Goal: Ask a question

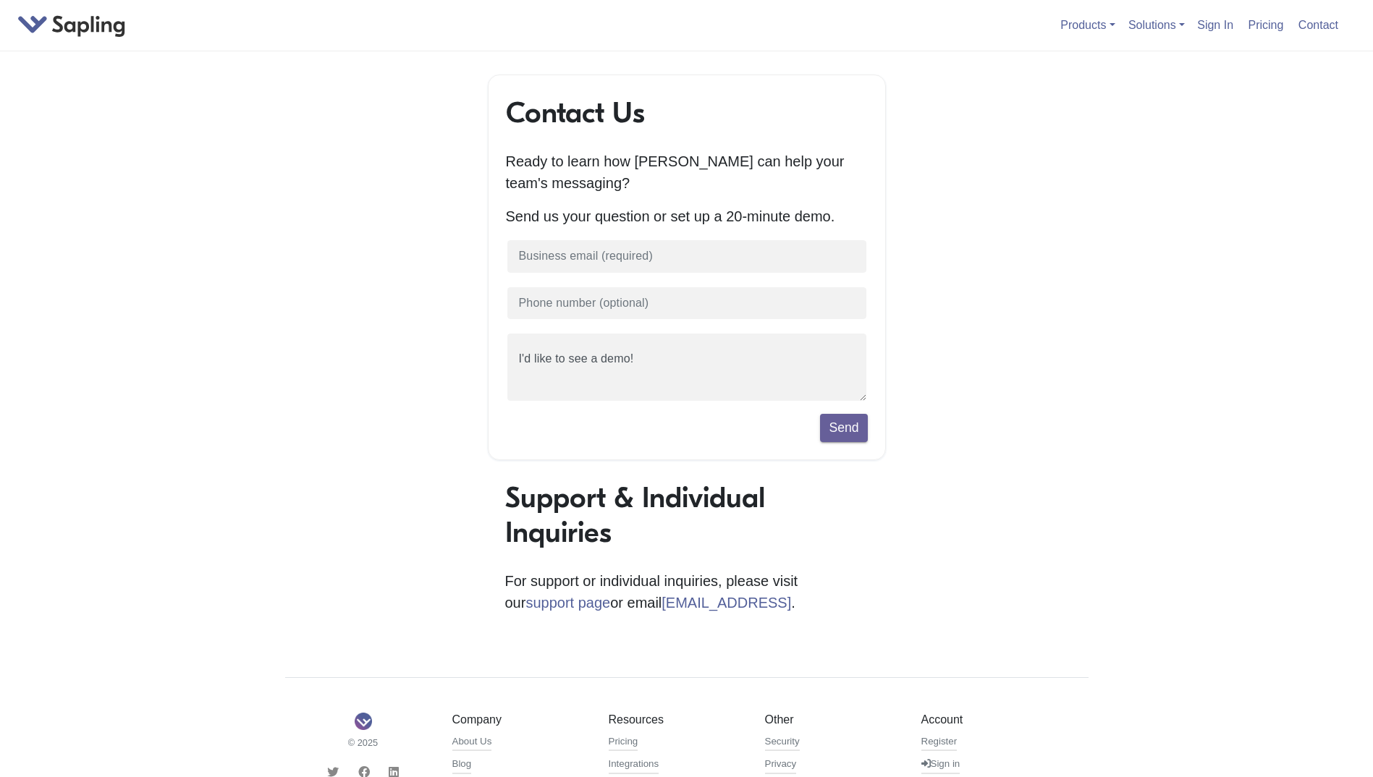
click at [345, 246] on div "Contact Us Ready to learn how [PERSON_NAME] can help your team's messaging? Sen…" at bounding box center [686, 512] width 825 height 874
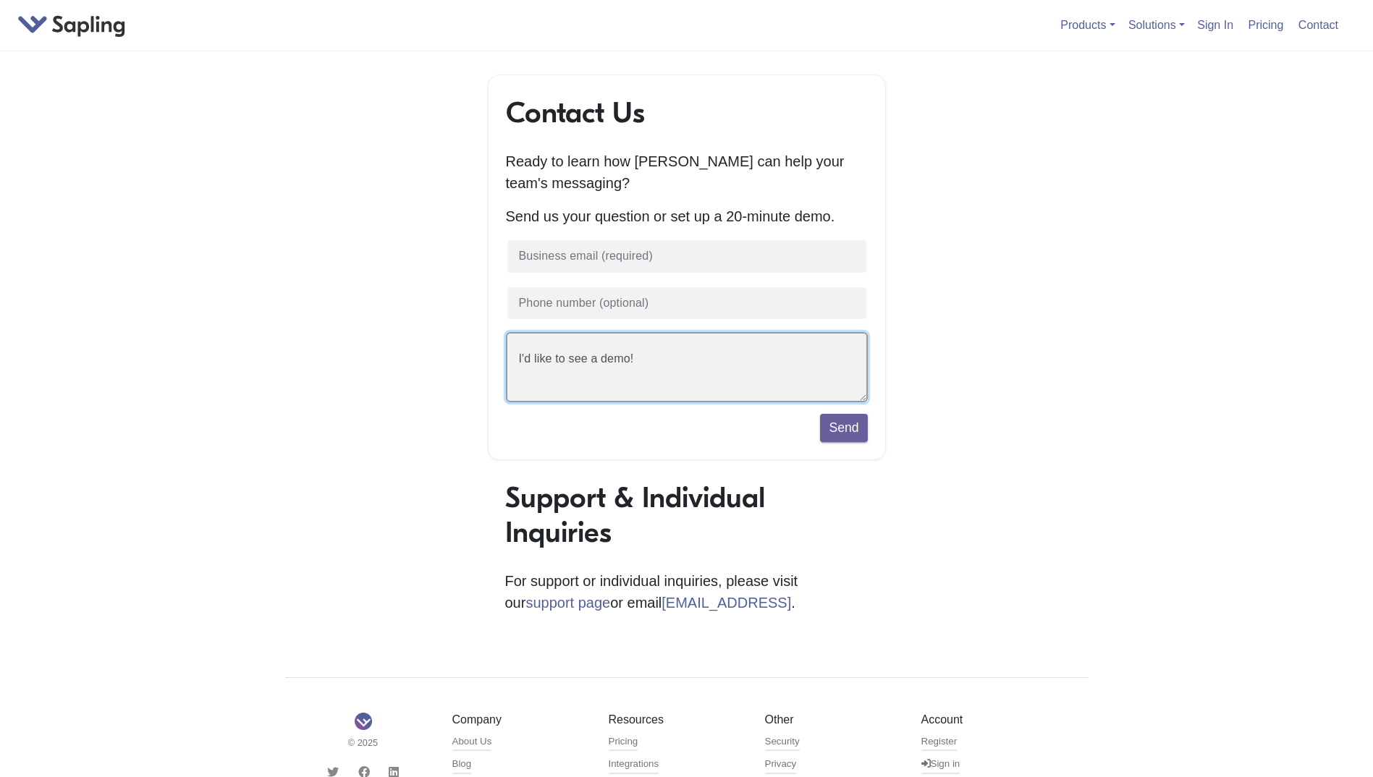
click at [638, 365] on textarea "I'd like to see a demo!" at bounding box center [687, 367] width 362 height 70
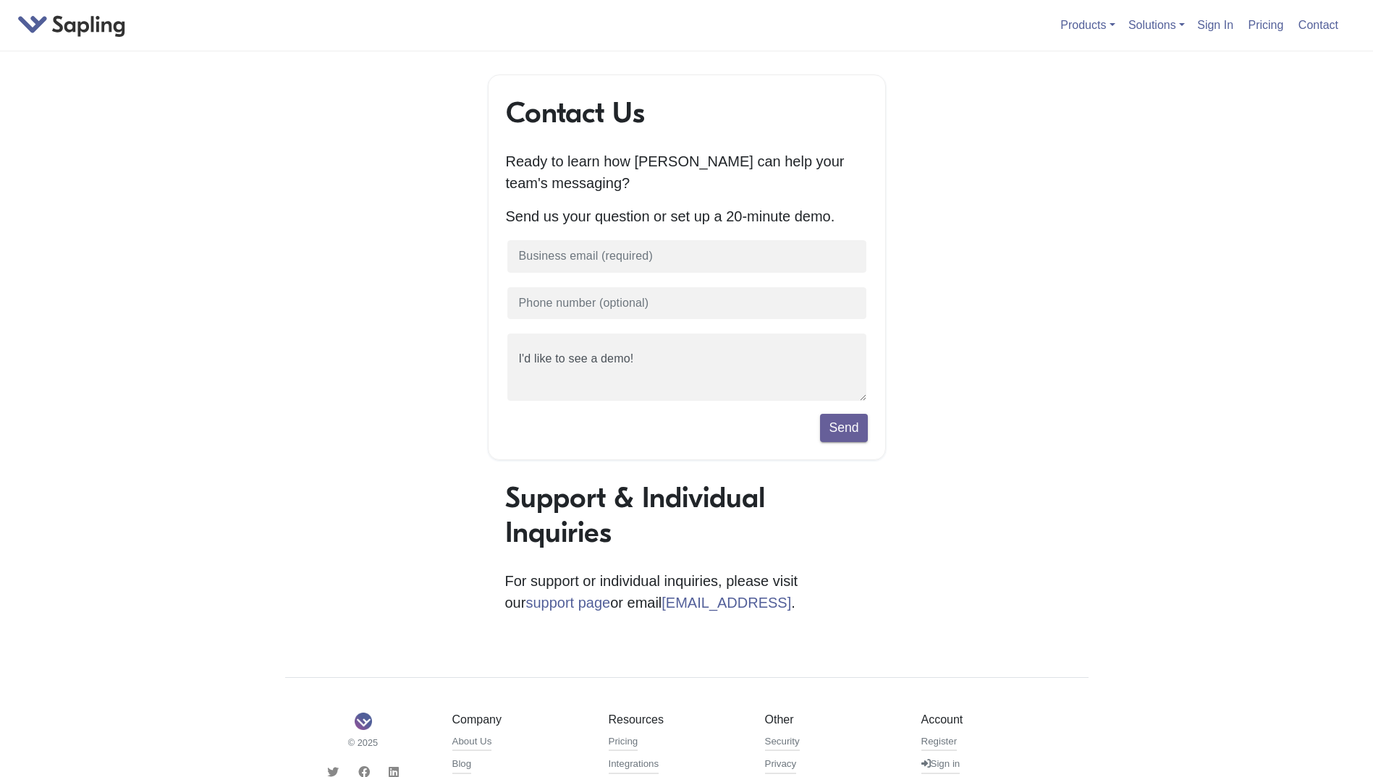
click at [392, 442] on div "Contact Us Ready to learn how [PERSON_NAME] can help your team's messaging? Sen…" at bounding box center [686, 512] width 825 height 874
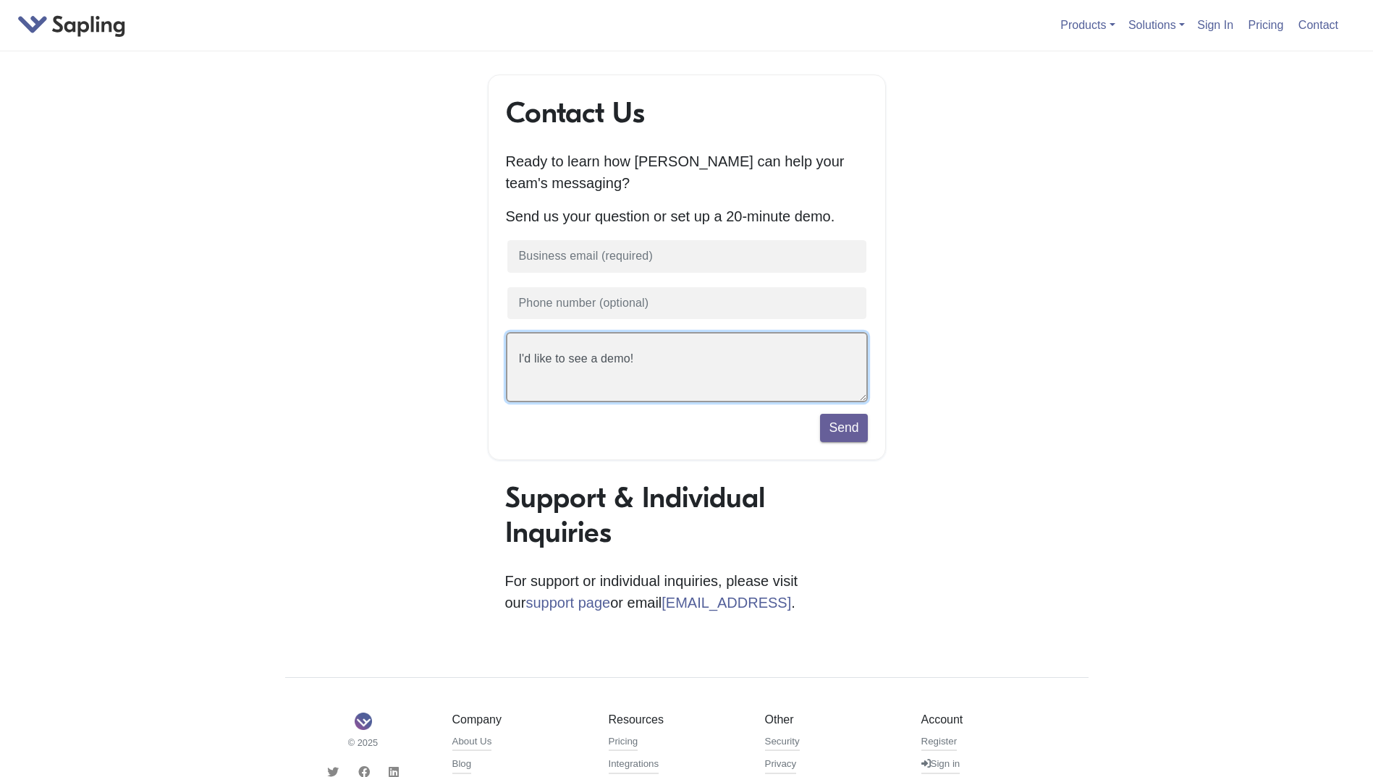
click at [675, 378] on textarea "I'd like to see a demo!" at bounding box center [687, 367] width 362 height 70
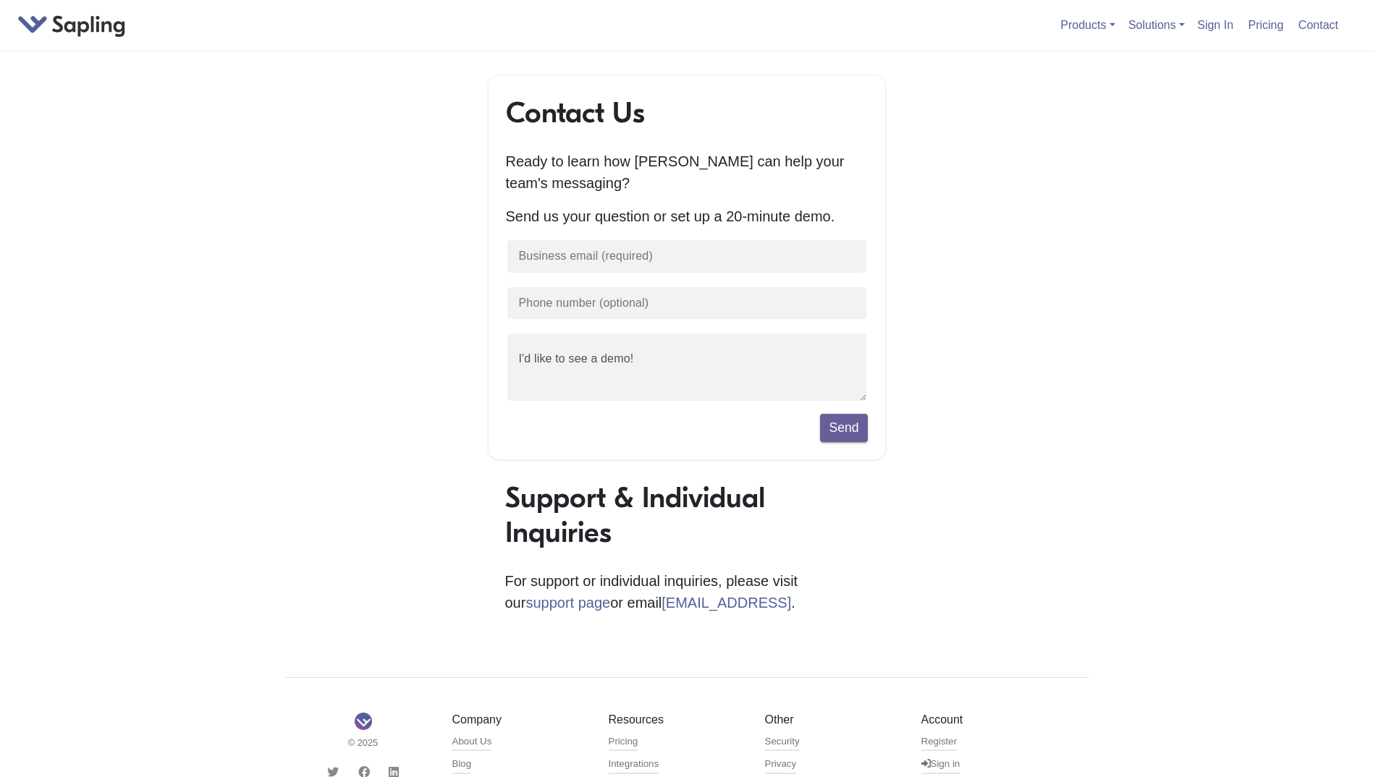
click at [452, 404] on div "Contact Us Ready to learn how [PERSON_NAME] can help your team's messaging? Sen…" at bounding box center [686, 512] width 825 height 874
click at [300, 247] on div "Contact Us Ready to learn how [PERSON_NAME] can help your team's messaging? Sen…" at bounding box center [686, 512] width 825 height 874
click at [271, 143] on body "Products API / SDK Grammar AI Detection Autocomplete Snippets Rephrase Chat Ass…" at bounding box center [686, 474] width 1373 height 948
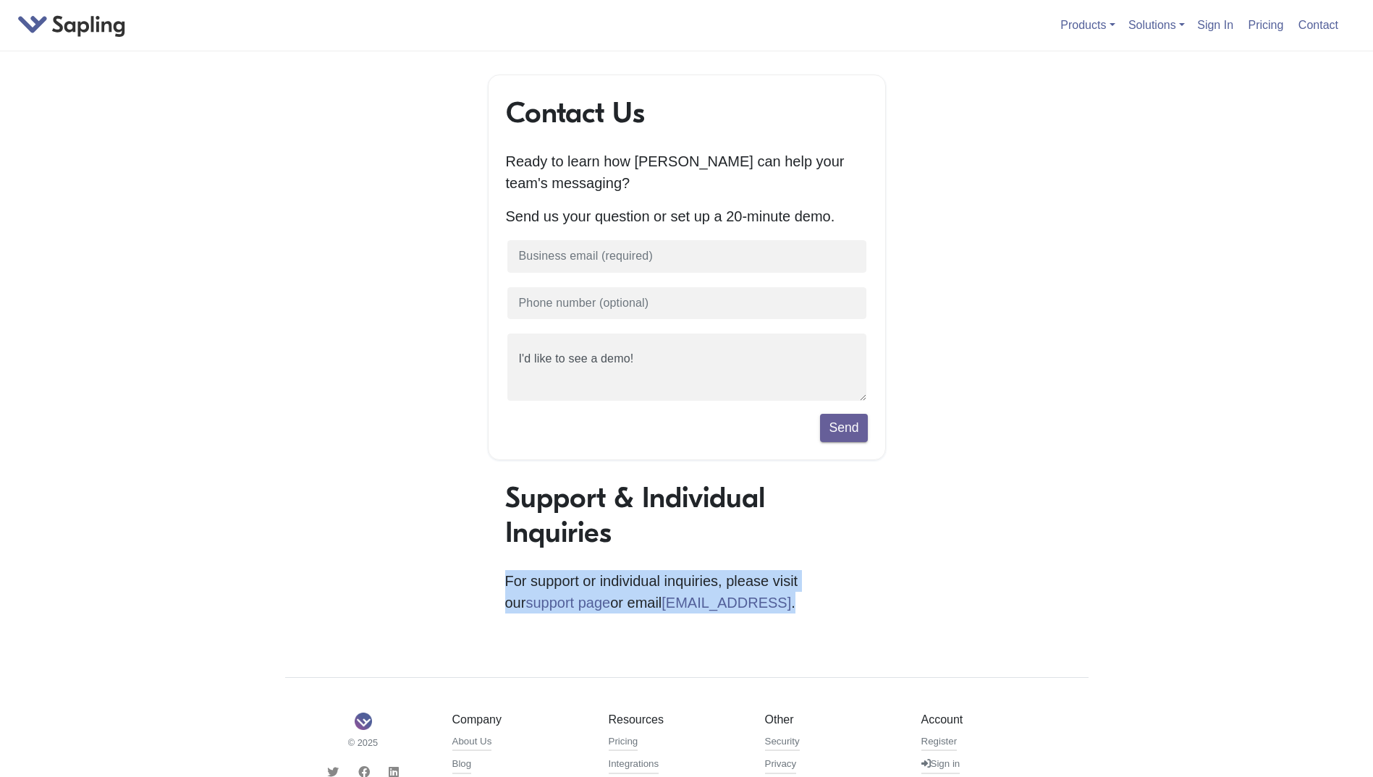
drag, startPoint x: 499, startPoint y: 588, endPoint x: 722, endPoint y: 614, distance: 224.5
click at [722, 614] on div "Support & Individual Inquiries For support or individual inquiries, please visi…" at bounding box center [687, 562] width 398 height 162
copy p "For support or individual inquiries, please visit our support page or email [EM…"
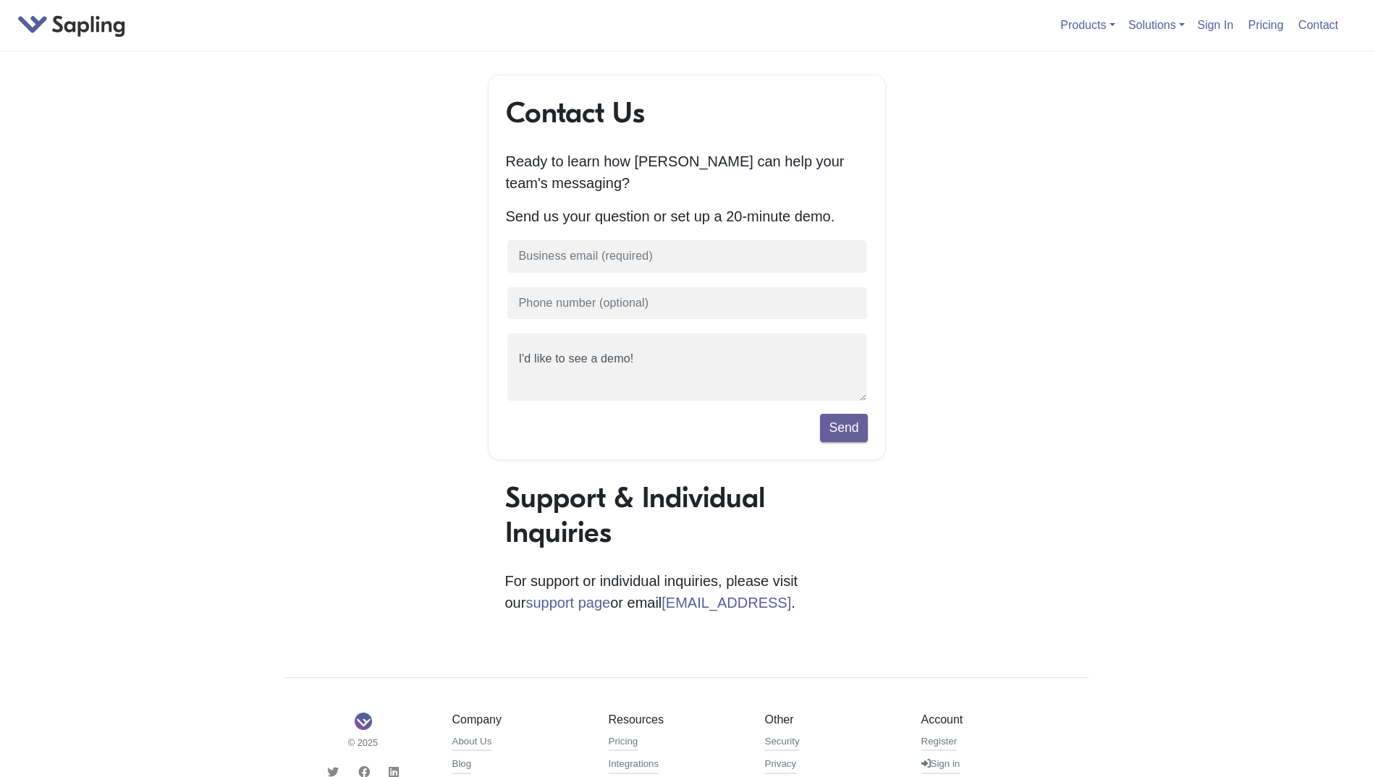
click at [353, 344] on div "Contact Us Ready to learn how [PERSON_NAME] can help your team's messaging? Sen…" at bounding box center [686, 512] width 825 height 874
click at [445, 322] on div "Contact Us Ready to learn how [PERSON_NAME] can help your team's messaging? Sen…" at bounding box center [686, 512] width 825 height 874
click at [431, 324] on div "Contact Us Ready to learn how [PERSON_NAME] can help your team's messaging? Sen…" at bounding box center [686, 512] width 825 height 874
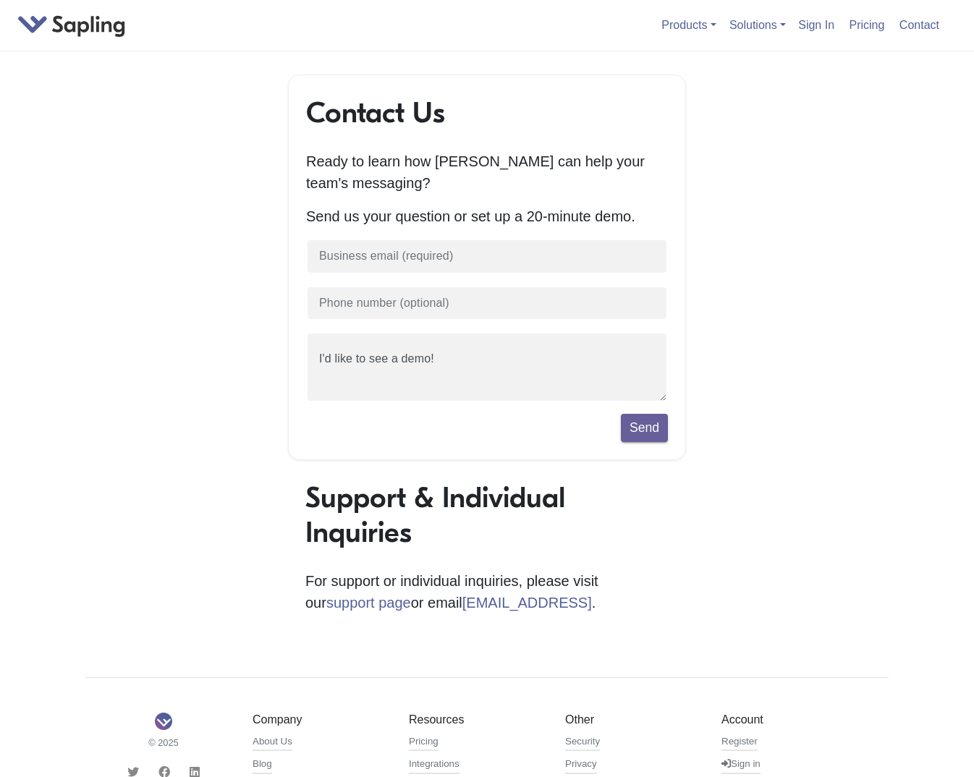
click at [812, 383] on div "Contact Us Ready to learn how [PERSON_NAME] can help your team's messaging? Sen…" at bounding box center [487, 512] width 825 height 874
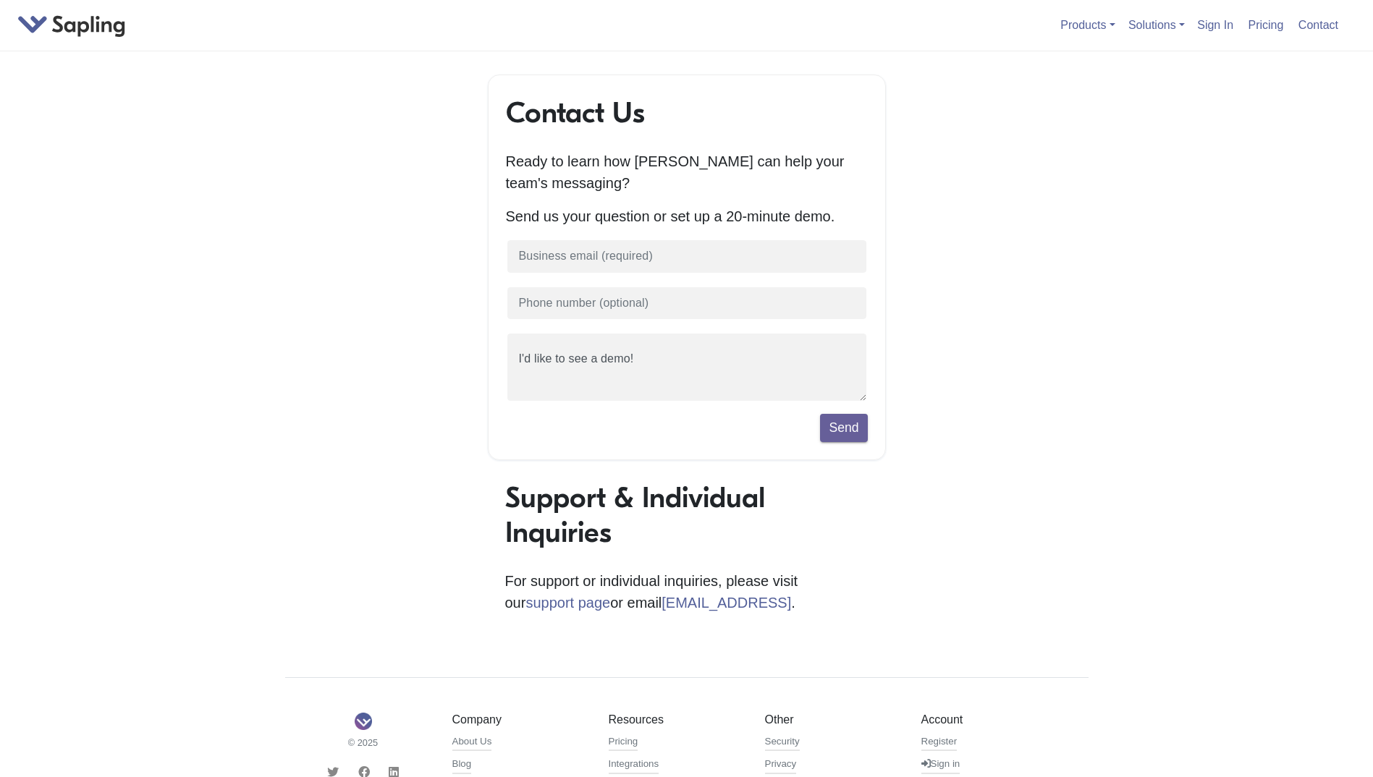
click at [955, 387] on div "Contact Us Ready to learn how [PERSON_NAME] can help your team's messaging? Sen…" at bounding box center [686, 512] width 825 height 874
click at [207, 151] on body "Products API / SDK Grammar AI Detection Autocomplete Snippets Rephrase Chat Ass…" at bounding box center [686, 474] width 1373 height 948
click at [1138, 133] on body "Products API / SDK Grammar AI Detection Autocomplete Snippets Rephrase Chat Ass…" at bounding box center [686, 474] width 1373 height 948
